Goal: Information Seeking & Learning: Learn about a topic

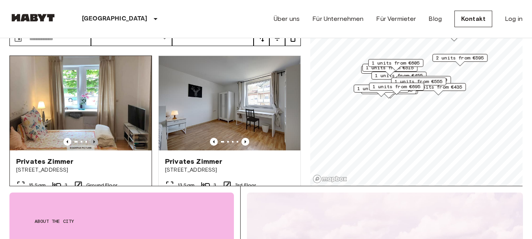
click at [93, 138] on icon "Previous image" at bounding box center [94, 142] width 8 height 8
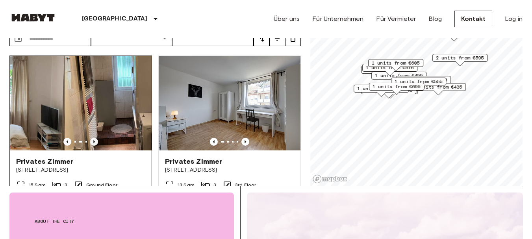
click at [93, 138] on icon "Previous image" at bounding box center [94, 142] width 8 height 8
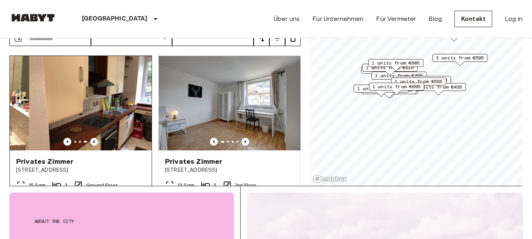
click at [93, 138] on icon "Previous image" at bounding box center [94, 142] width 8 height 8
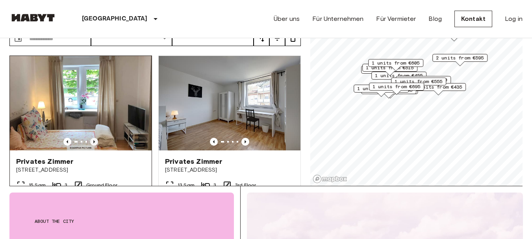
click at [93, 138] on icon "Previous image" at bounding box center [94, 142] width 8 height 8
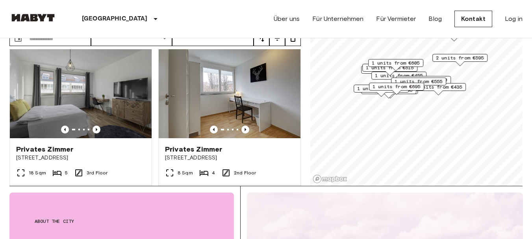
scroll to position [367, 0]
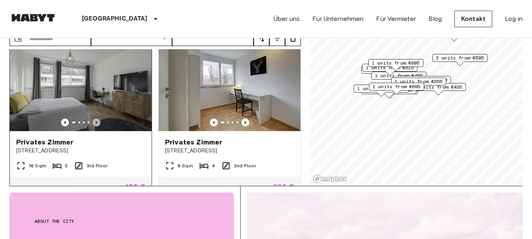
click at [95, 119] on icon "Previous image" at bounding box center [97, 123] width 8 height 8
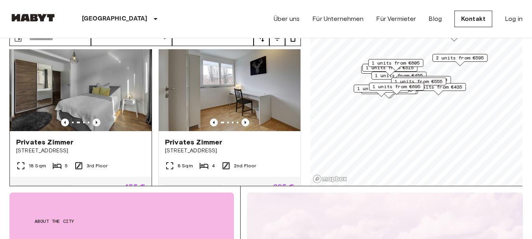
click at [95, 119] on icon "Previous image" at bounding box center [97, 123] width 8 height 8
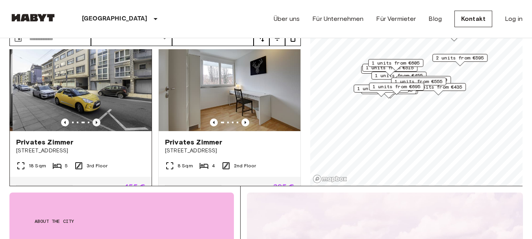
click at [95, 119] on icon "Previous image" at bounding box center [97, 123] width 8 height 8
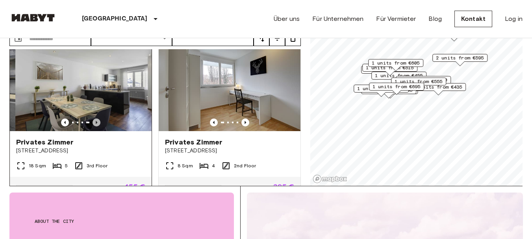
click at [95, 119] on icon "Previous image" at bounding box center [97, 123] width 8 height 8
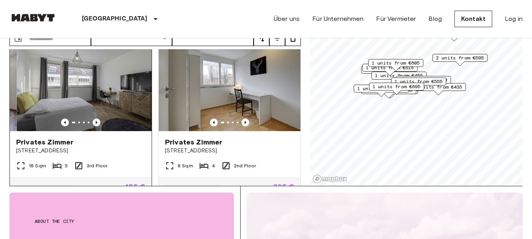
click at [95, 119] on icon "Previous image" at bounding box center [97, 123] width 8 height 8
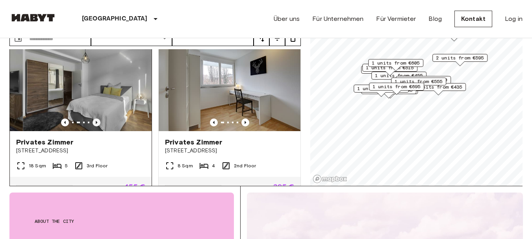
click at [95, 119] on icon "Previous image" at bounding box center [97, 123] width 8 height 8
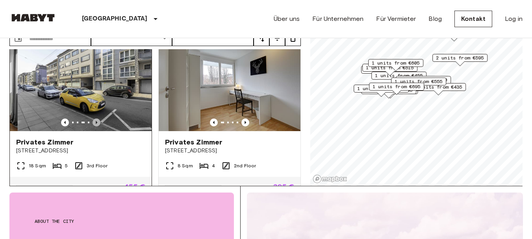
click at [95, 119] on icon "Previous image" at bounding box center [97, 123] width 8 height 8
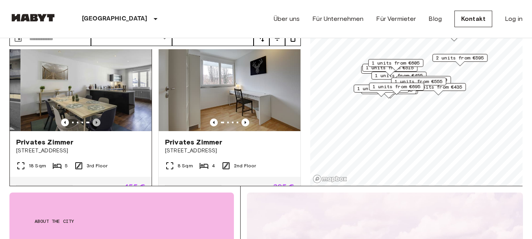
click at [95, 119] on icon "Previous image" at bounding box center [97, 123] width 8 height 8
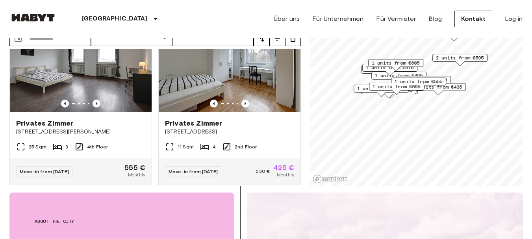
scroll to position [567, 0]
